Goal: Register for event/course

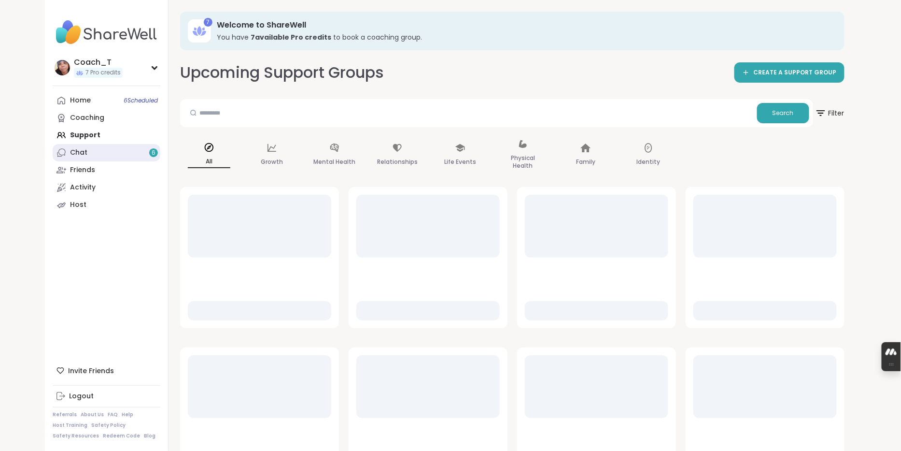
click at [150, 161] on link "Chat 6" at bounding box center [107, 152] width 108 height 17
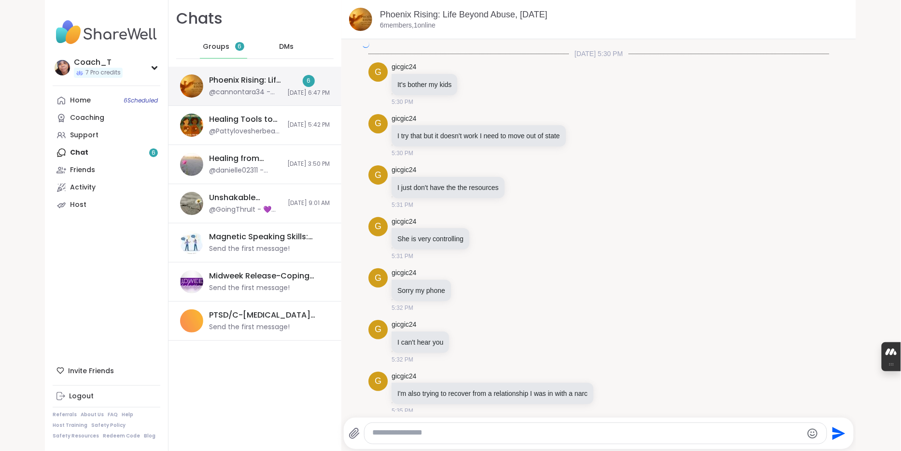
click at [262, 95] on div "Phoenix Rising: Life Beyond Abuse, [DATE] @cannontara34 - That's ok" at bounding box center [245, 86] width 72 height 22
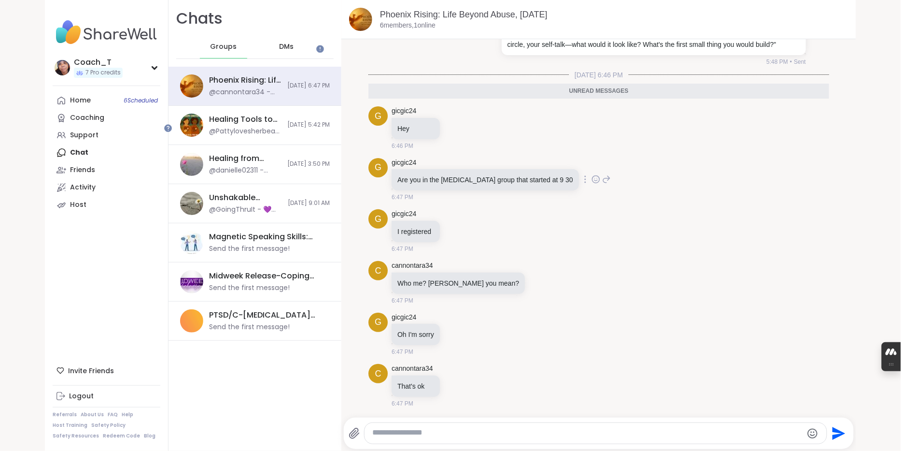
click at [608, 176] on icon at bounding box center [606, 179] width 7 height 7
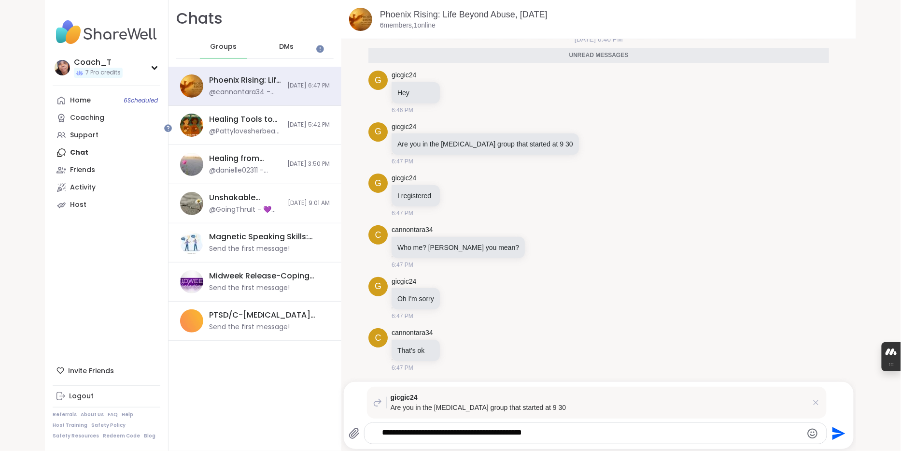
type textarea "**********"
click at [843, 432] on icon "Send" at bounding box center [839, 433] width 13 height 13
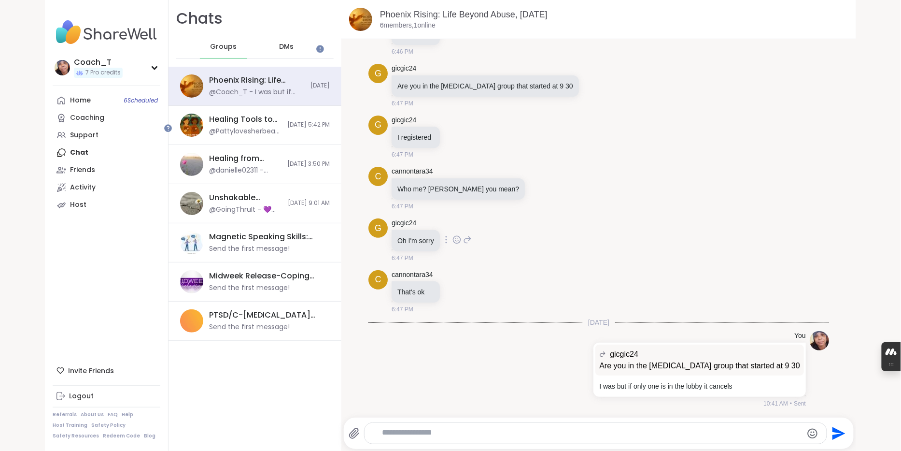
scroll to position [1807, 0]
click at [113, 144] on link "Support" at bounding box center [107, 135] width 108 height 17
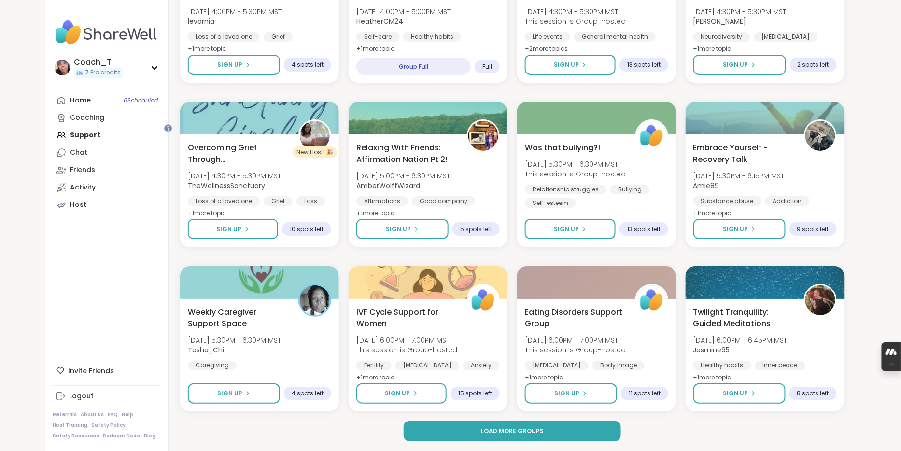
scroll to position [1271, 0]
click at [596, 177] on span "This session is Group-hosted" at bounding box center [575, 174] width 103 height 10
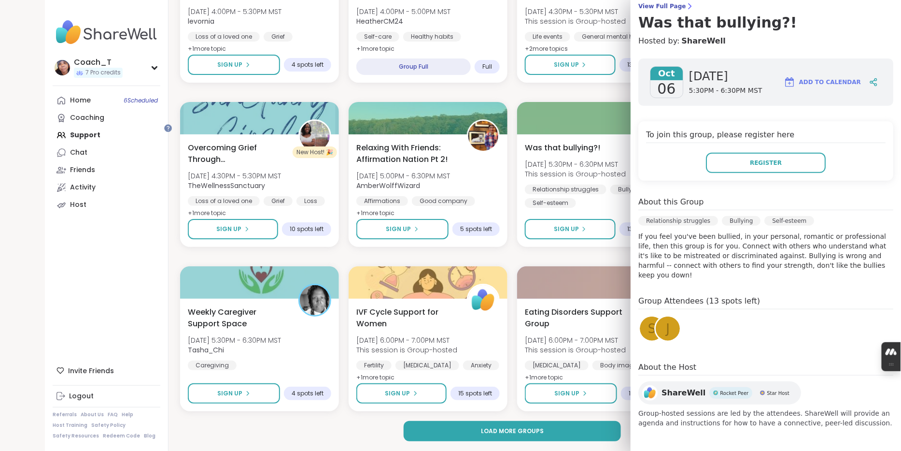
scroll to position [132, 0]
click at [759, 158] on span "Register" at bounding box center [766, 162] width 32 height 9
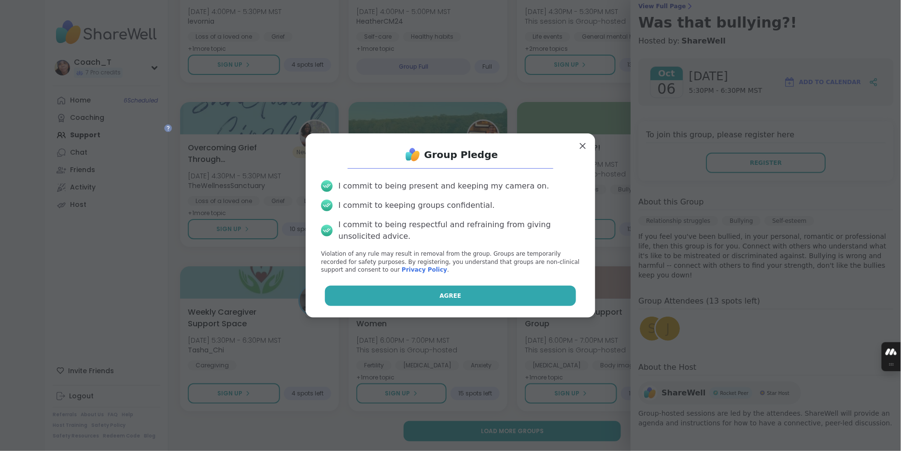
click at [493, 300] on button "Agree" at bounding box center [451, 296] width 252 height 20
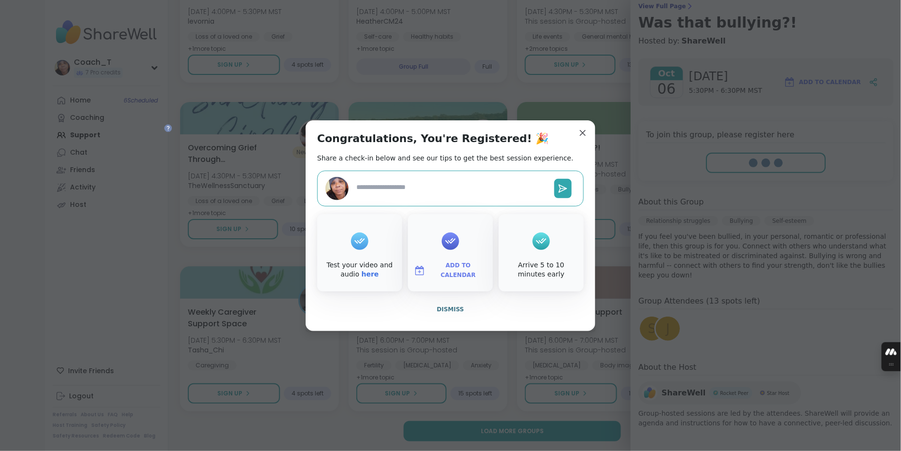
type textarea "*"
click at [453, 280] on span "Add to Calendar" at bounding box center [458, 270] width 58 height 19
click at [462, 179] on button "Google Calendar" at bounding box center [450, 182] width 73 height 21
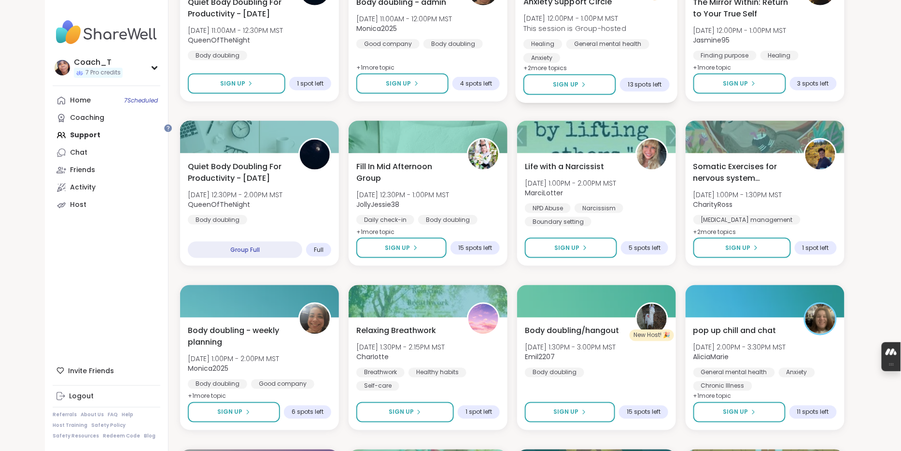
scroll to position [0, 0]
